Goal: Transaction & Acquisition: Book appointment/travel/reservation

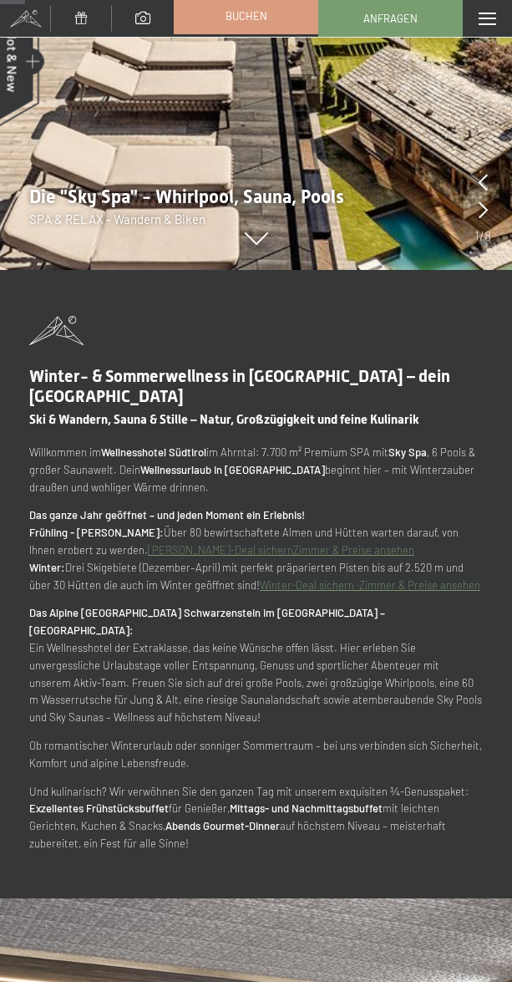
click at [256, 28] on link "Buchen" at bounding box center [246, 15] width 143 height 35
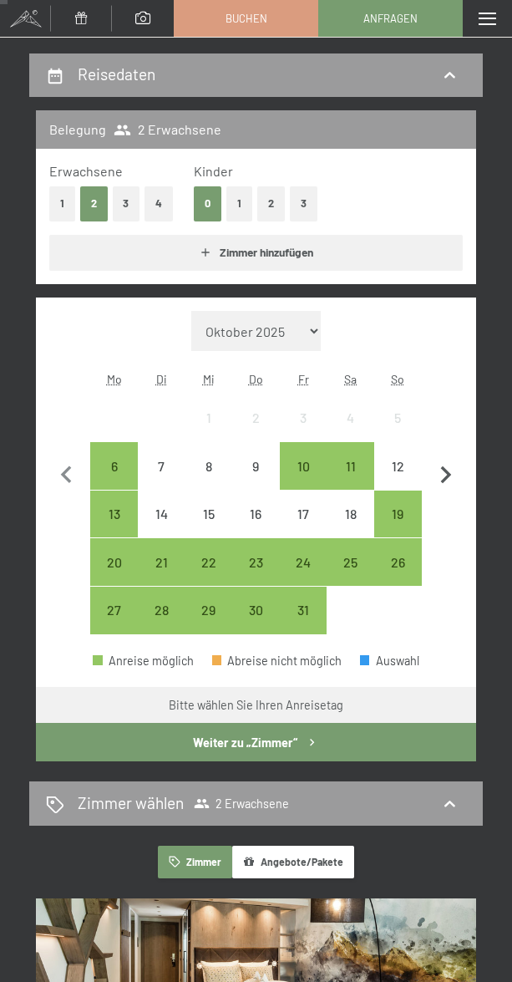
click at [446, 472] on icon "button" at bounding box center [446, 475] width 35 height 35
select select "[DATE]"
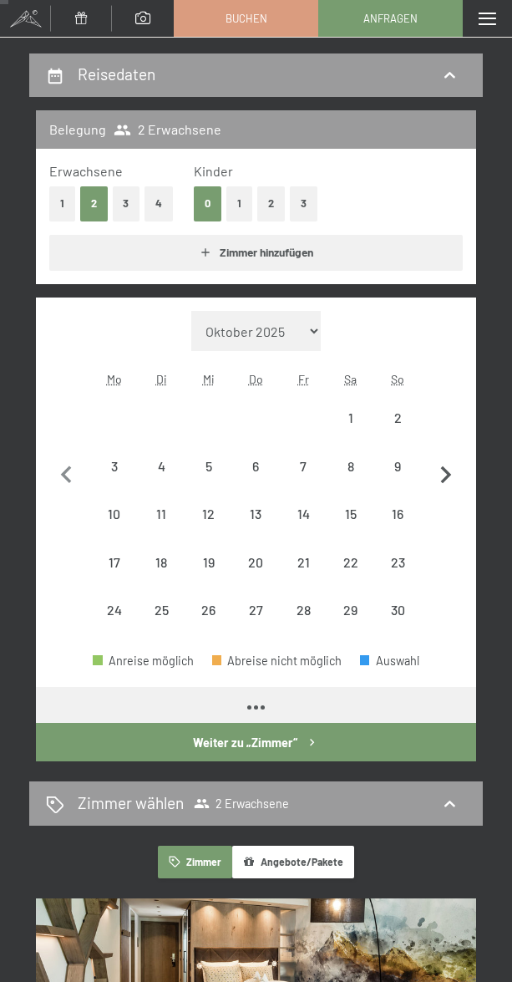
scroll to position [133, 0]
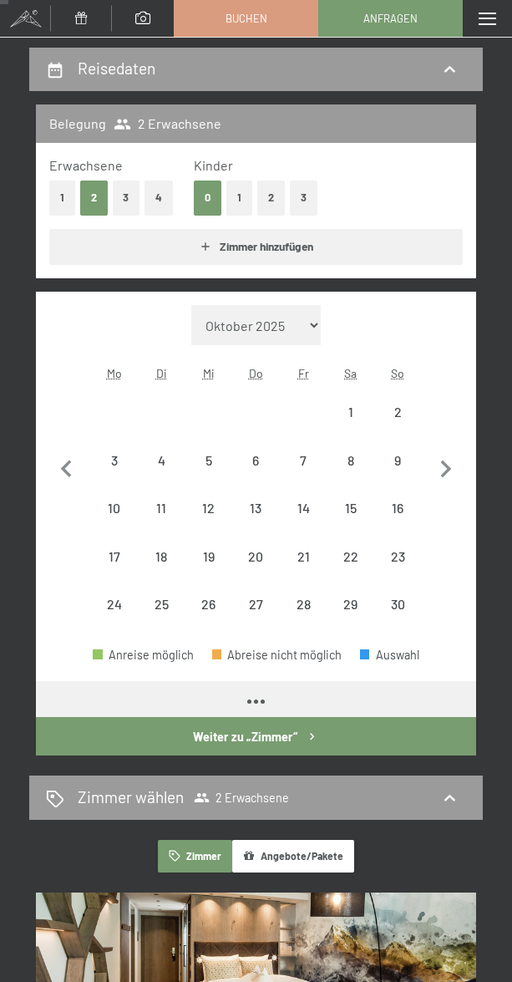
select select "[DATE]"
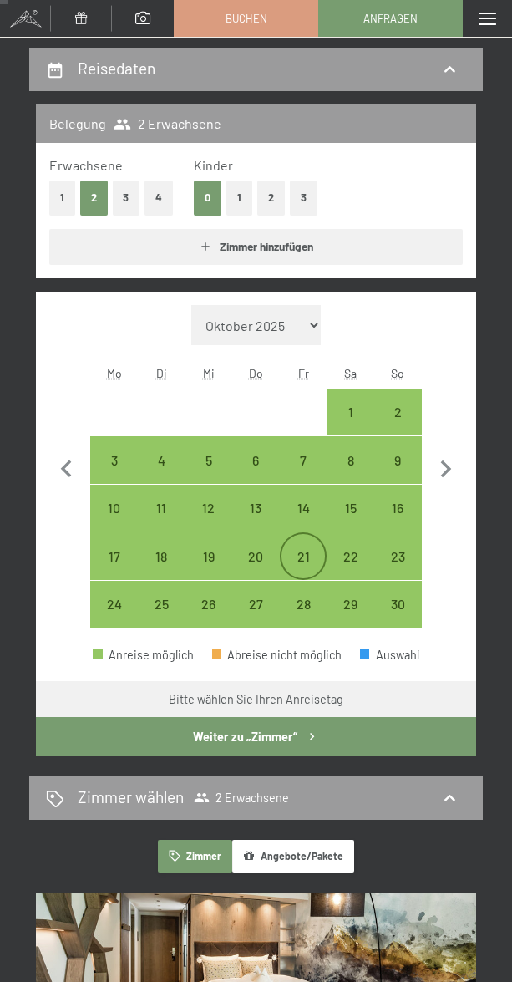
click at [292, 560] on div "21" at bounding box center [304, 572] width 44 height 44
select select "[DATE]"
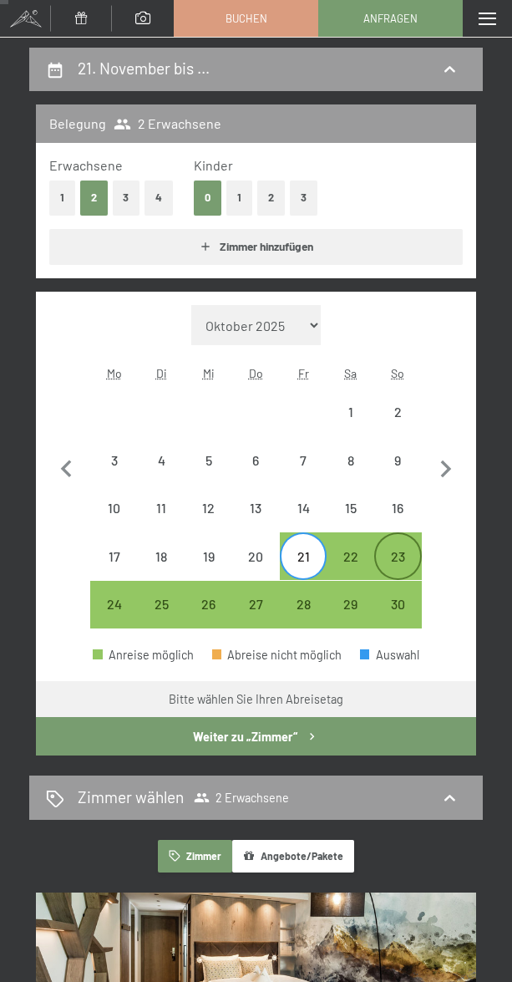
click at [391, 559] on div "23" at bounding box center [398, 572] width 44 height 44
select select "[DATE]"
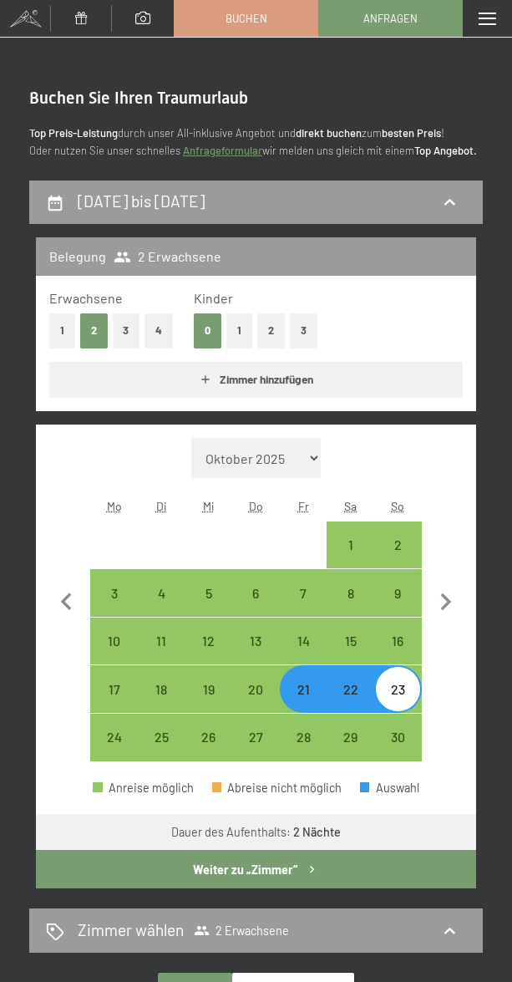
scroll to position [1, 0]
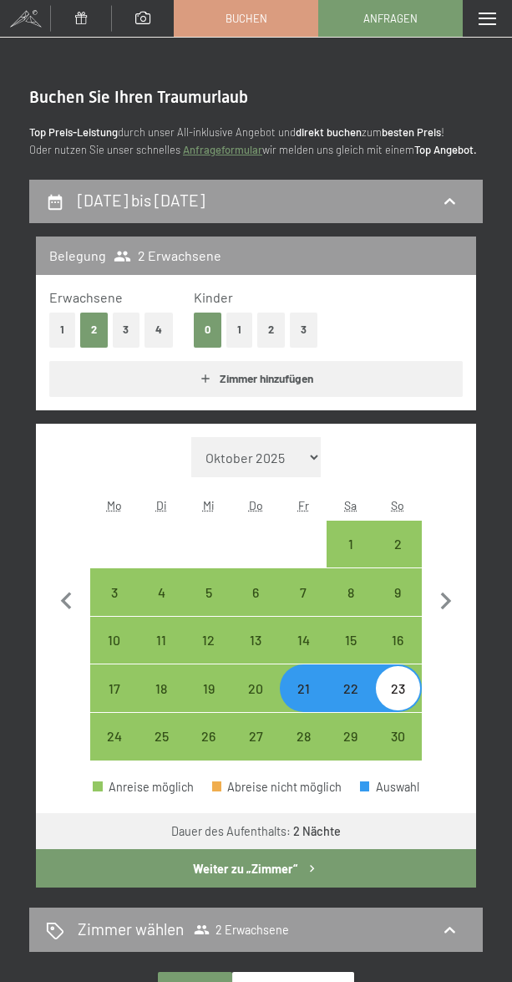
click at [350, 683] on div "22" at bounding box center [350, 704] width 44 height 44
select select "[DATE]"
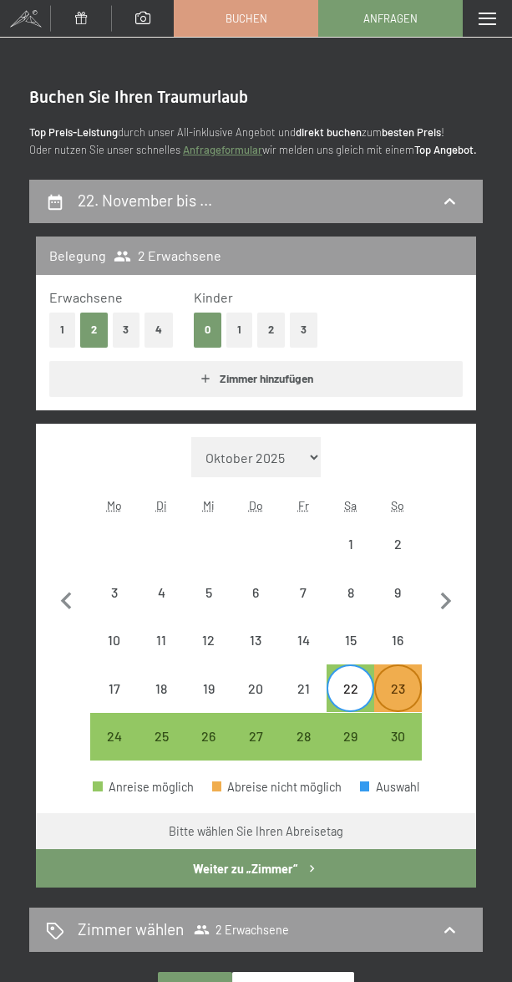
click at [409, 698] on div "23" at bounding box center [398, 704] width 44 height 44
select select "[DATE]"
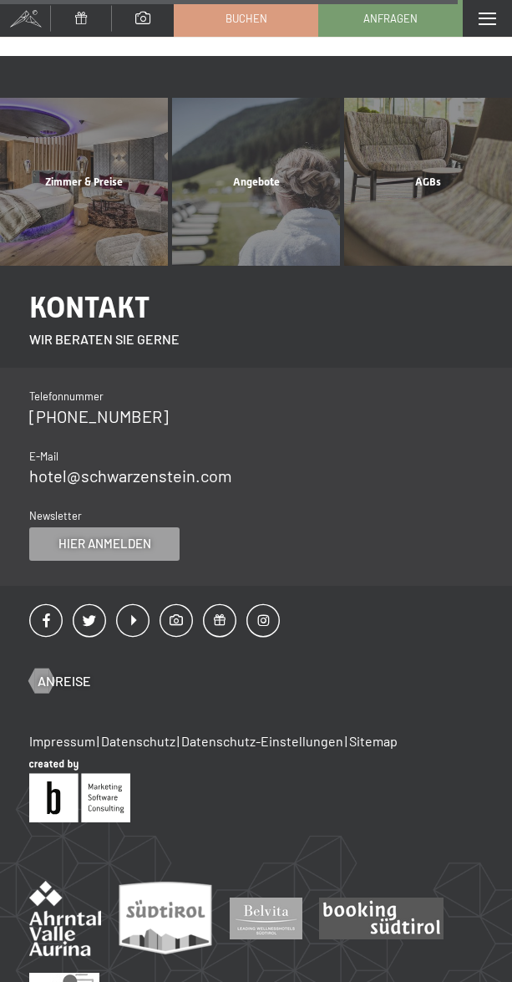
scroll to position [1396, 0]
